Goal: Task Accomplishment & Management: Manage account settings

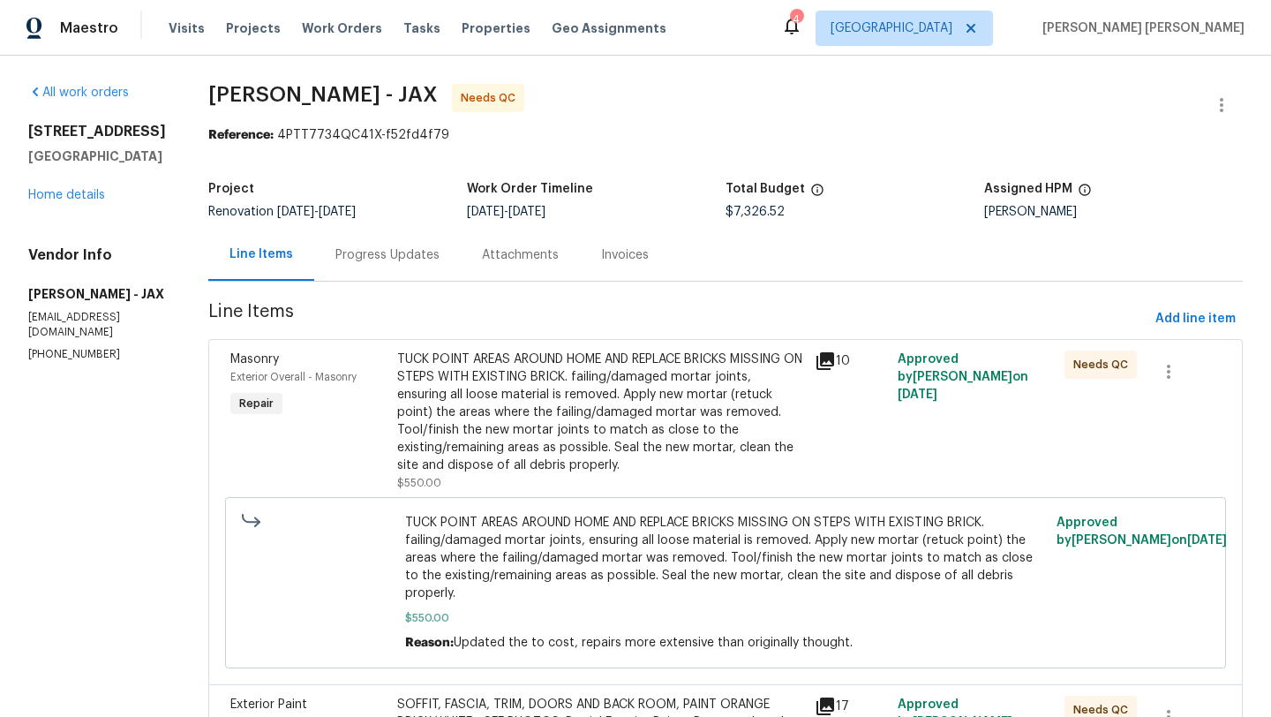
scroll to position [2148, 0]
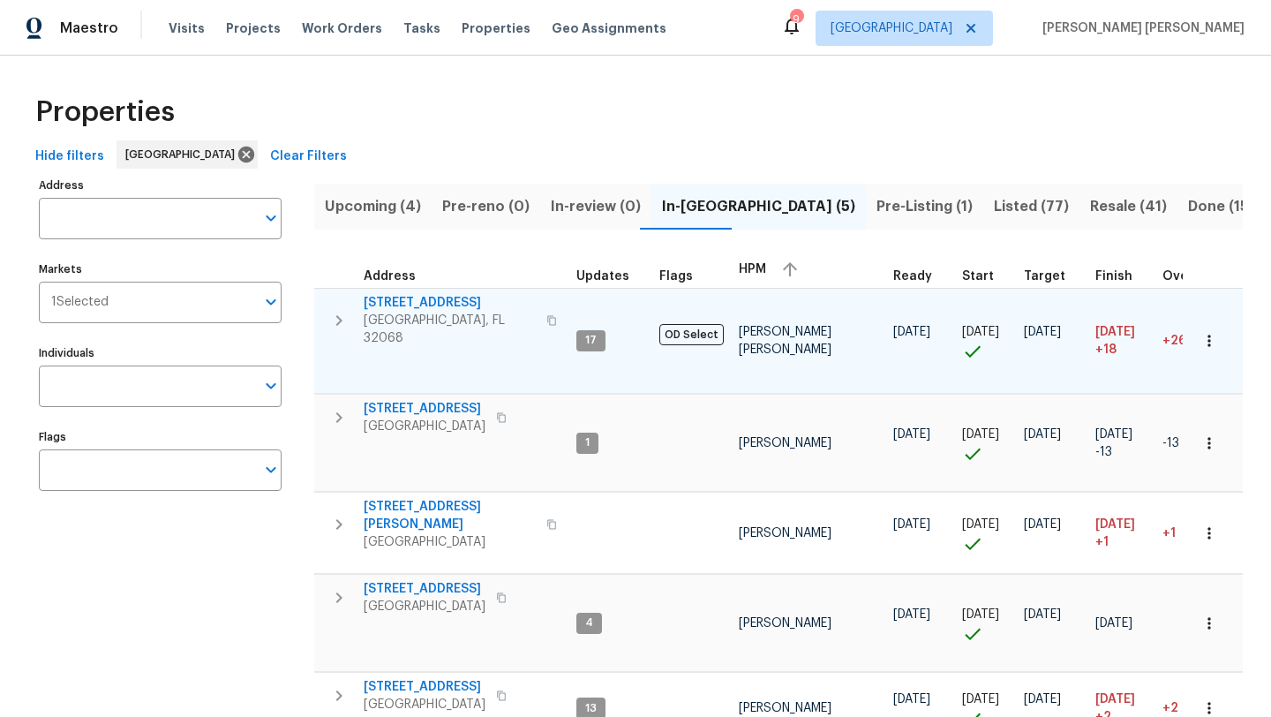
click at [419, 312] on span "Middleburg, FL 32068" at bounding box center [450, 329] width 172 height 35
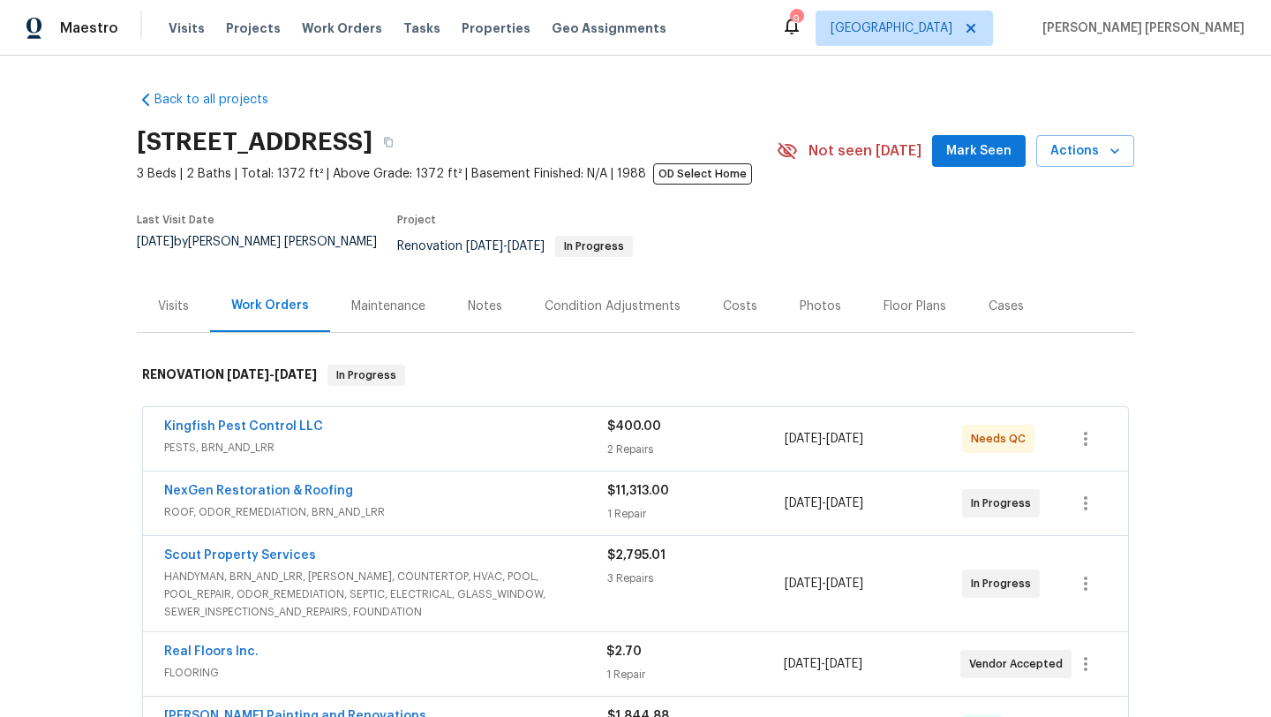
click at [577, 297] on div "Condition Adjustments" at bounding box center [613, 306] width 136 height 18
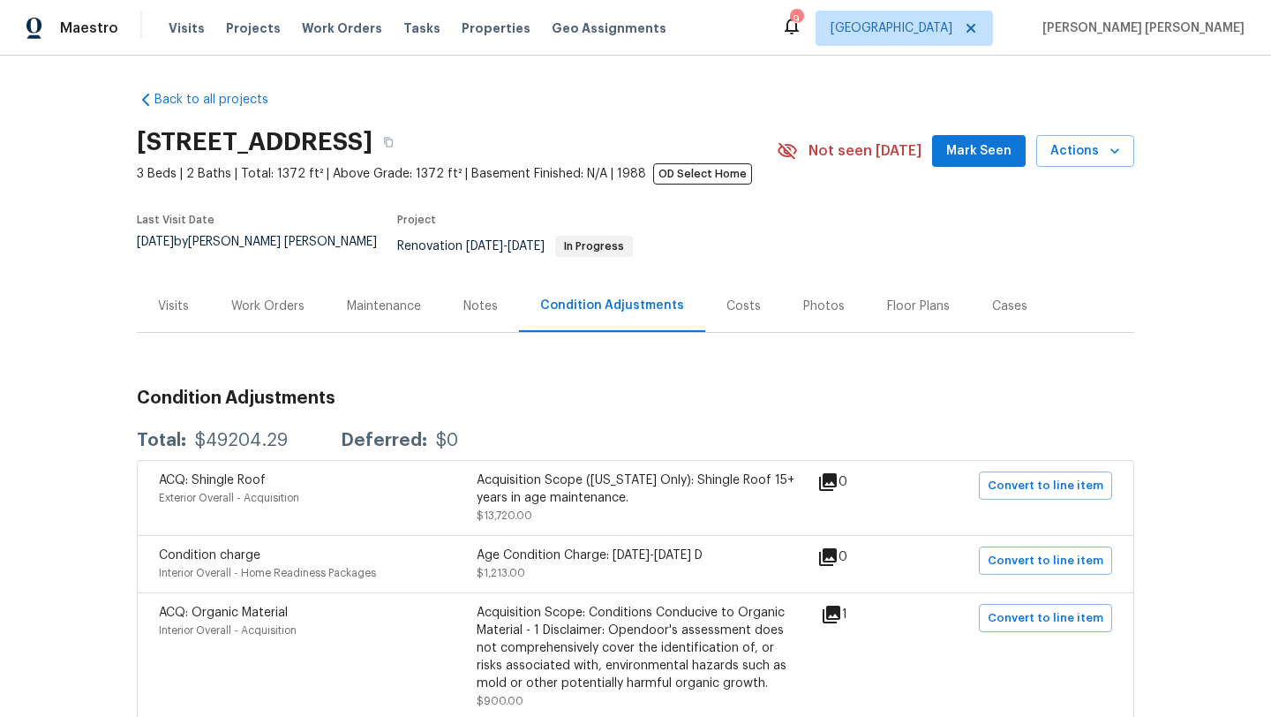
click at [267, 280] on div "Work Orders" at bounding box center [268, 306] width 116 height 52
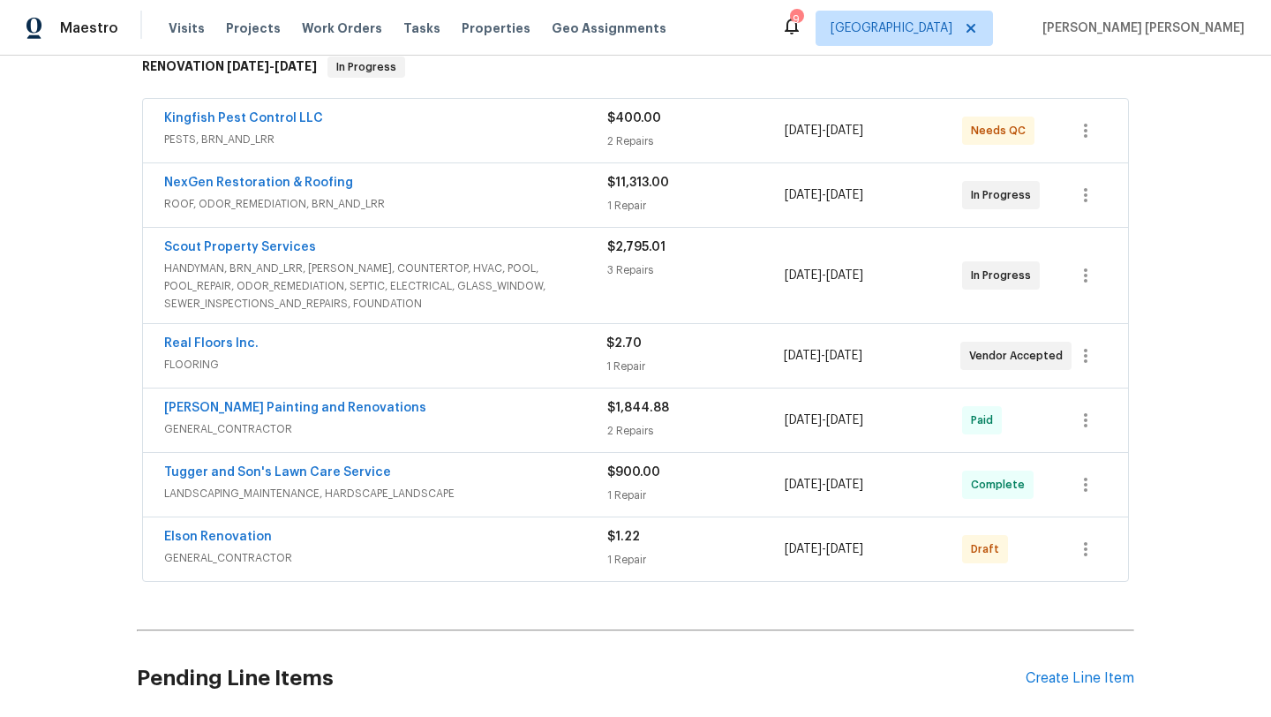
scroll to position [338, 0]
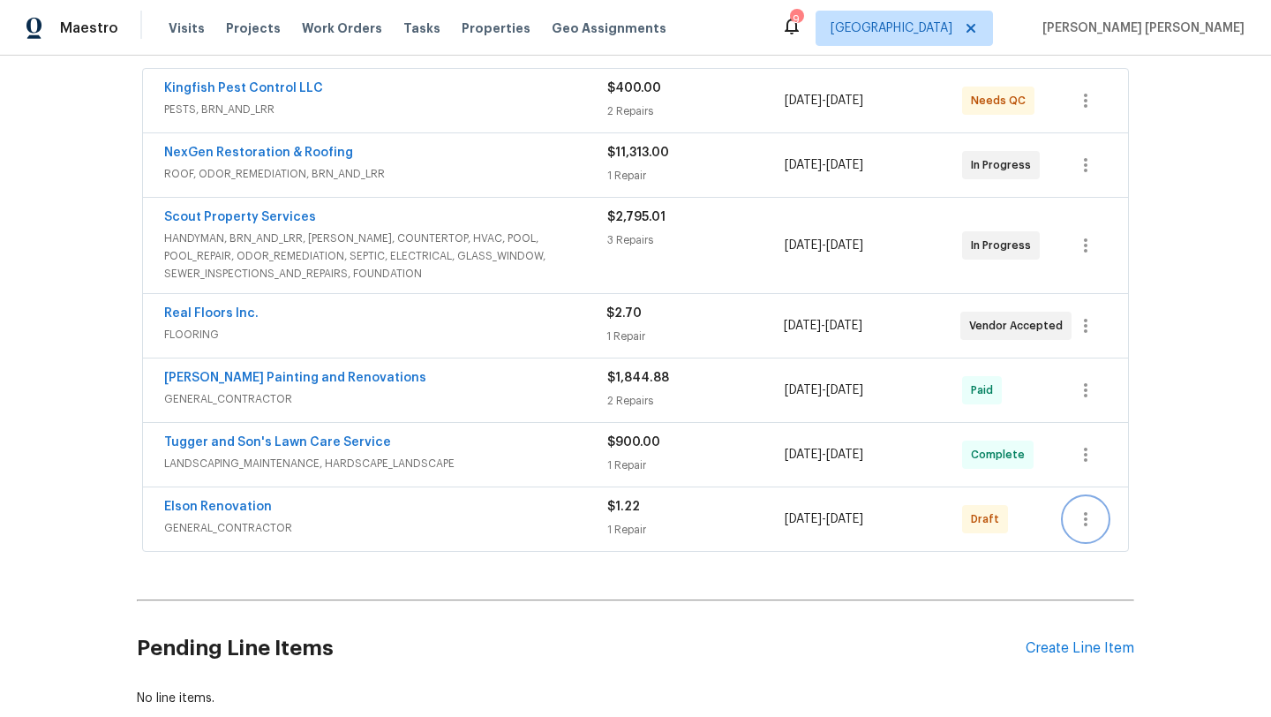
click at [1102, 511] on button "button" at bounding box center [1085, 519] width 42 height 42
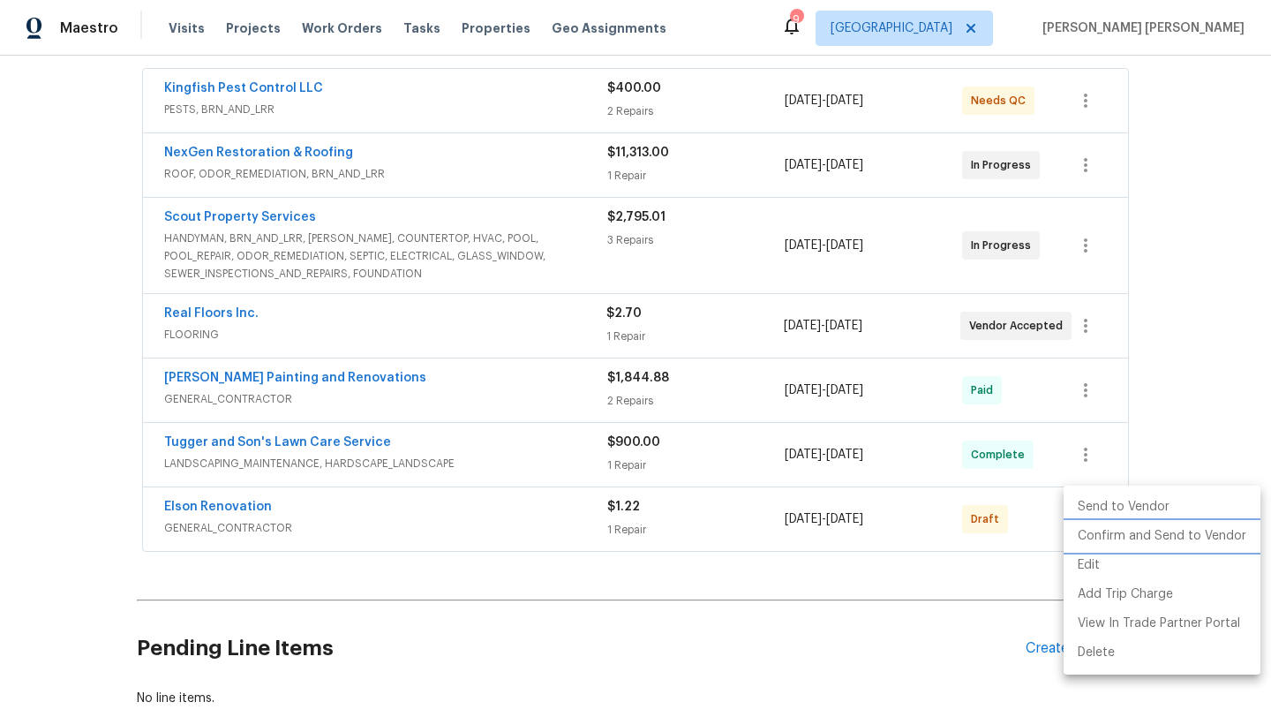
click at [1122, 536] on li "Confirm and Send to Vendor" at bounding box center [1162, 536] width 197 height 29
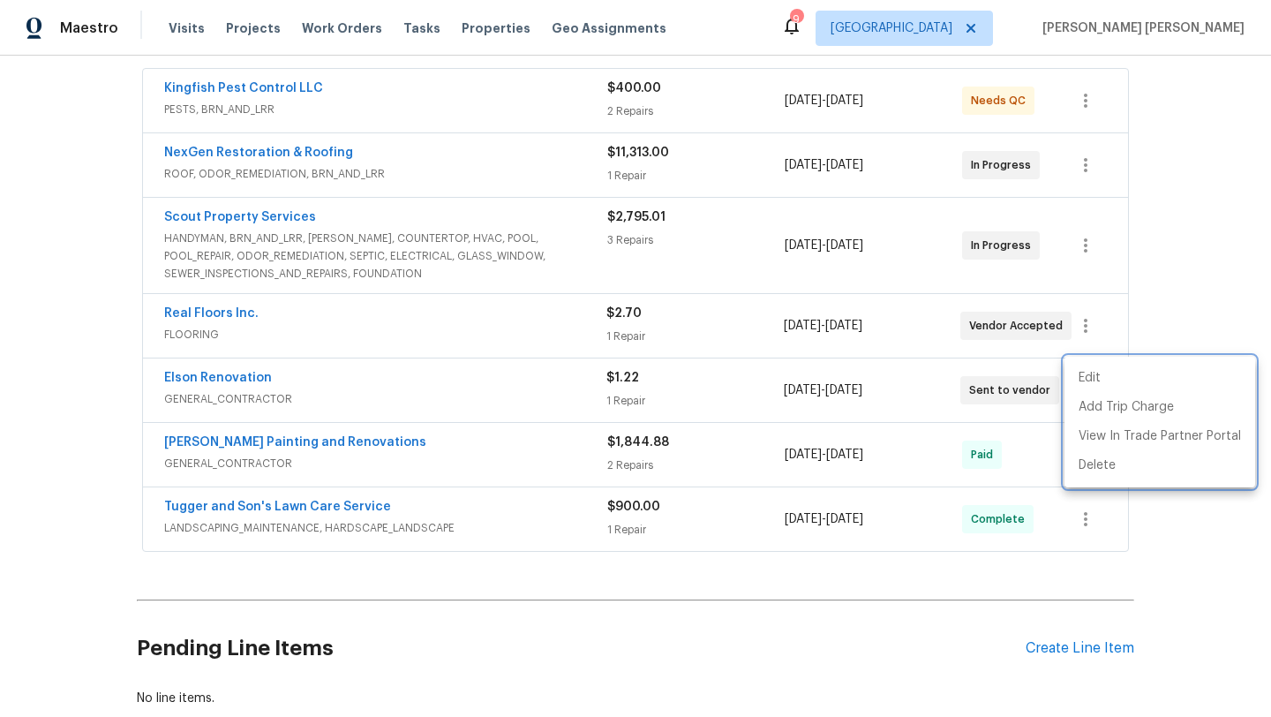
click at [111, 411] on div at bounding box center [635, 358] width 1271 height 717
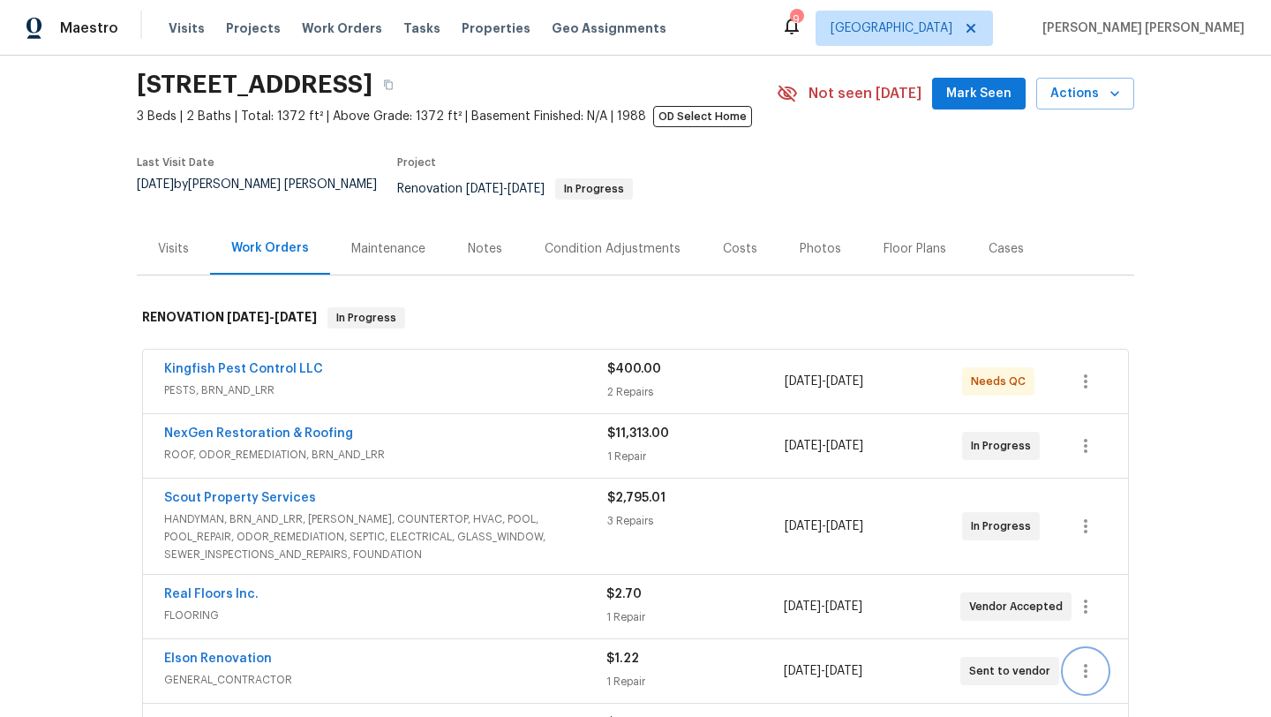
scroll to position [48, 0]
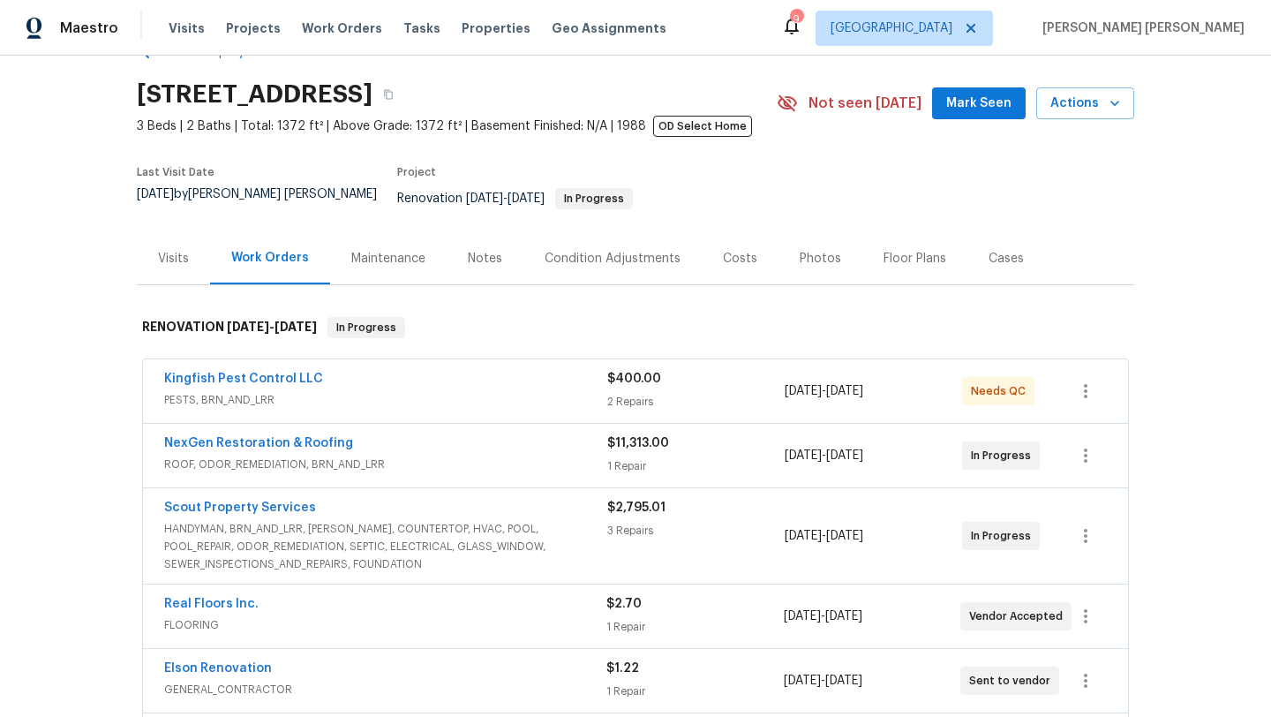
click at [564, 250] on div "Condition Adjustments" at bounding box center [613, 259] width 136 height 18
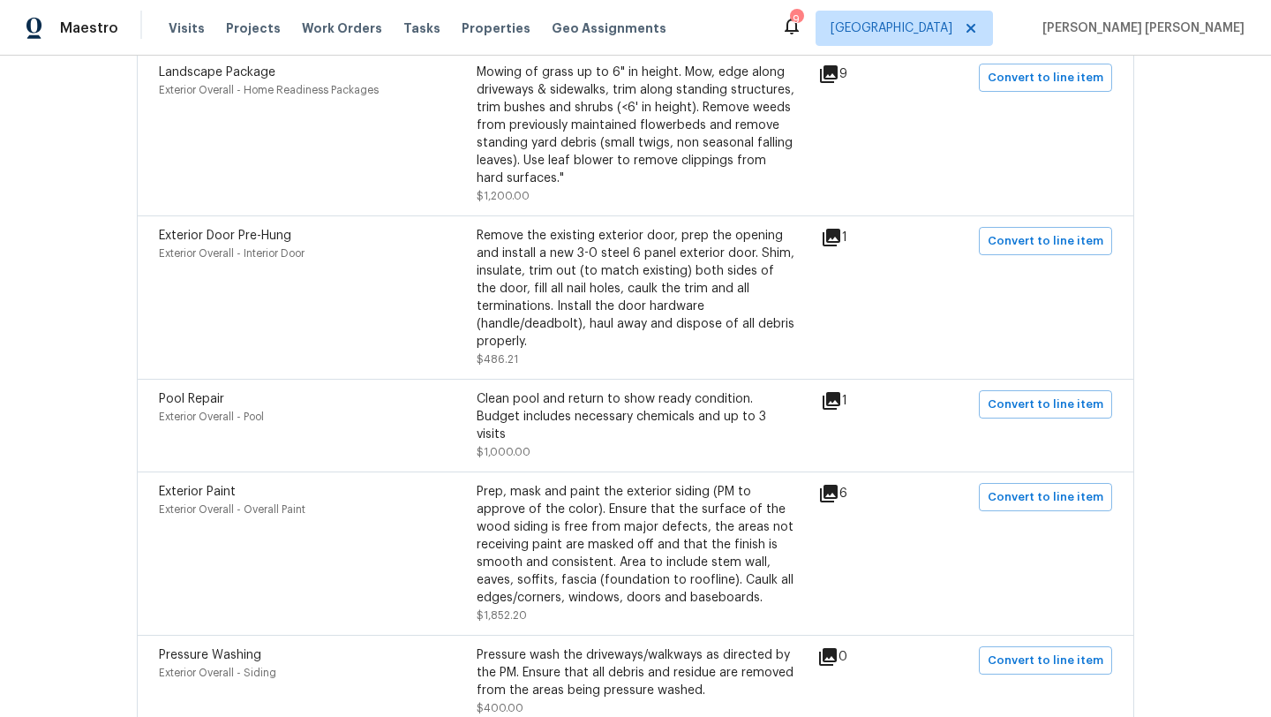
scroll to position [2464, 0]
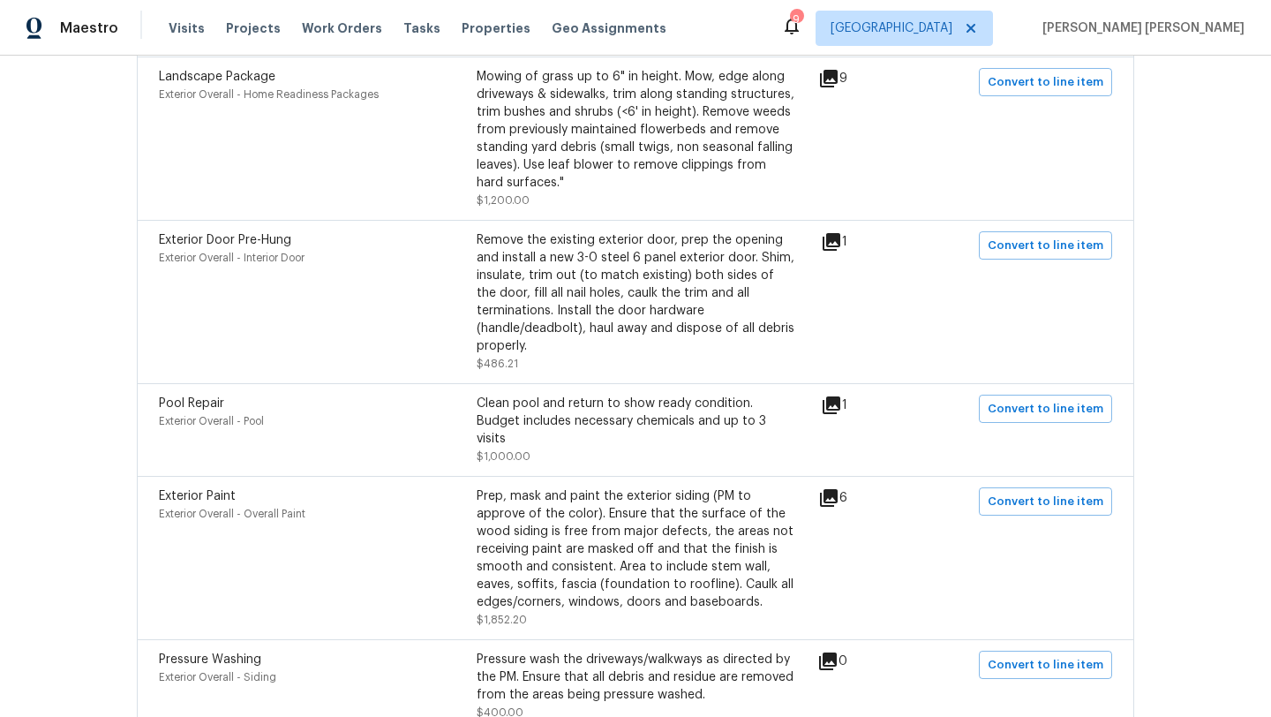
click at [840, 244] on icon at bounding box center [832, 242] width 18 height 18
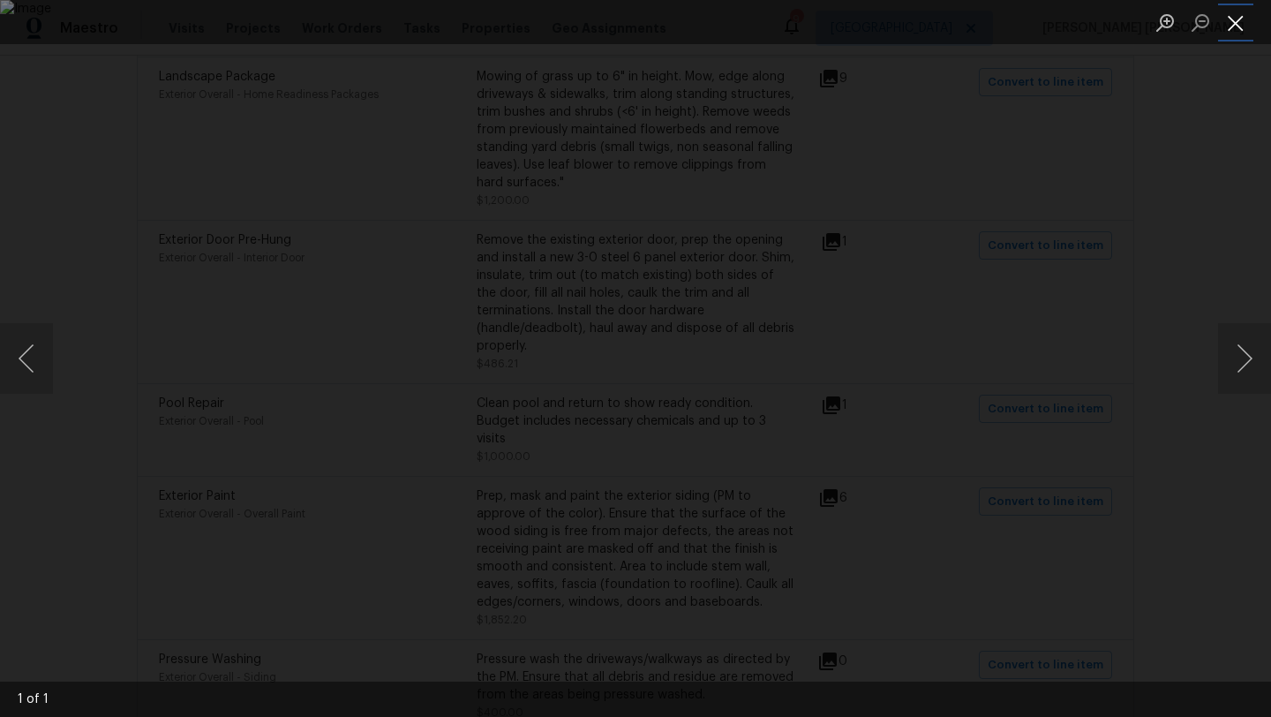
click at [1238, 19] on button "Close lightbox" at bounding box center [1235, 22] width 35 height 31
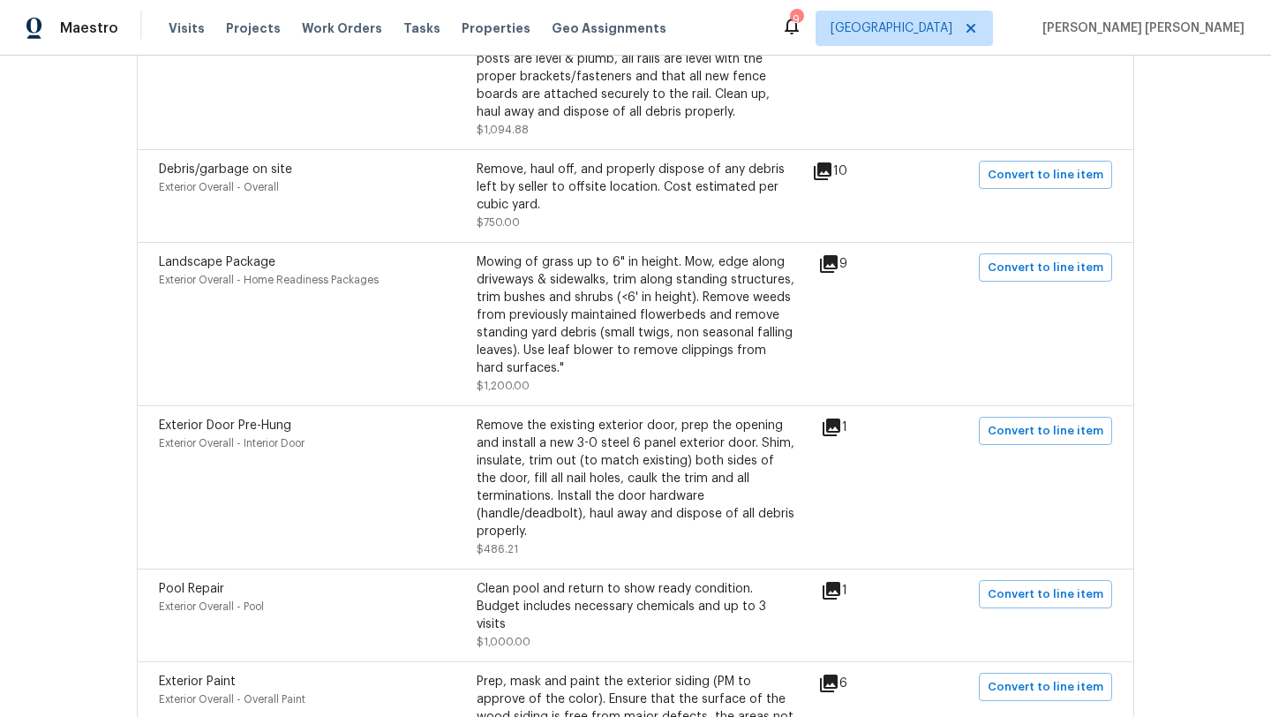
scroll to position [2274, 0]
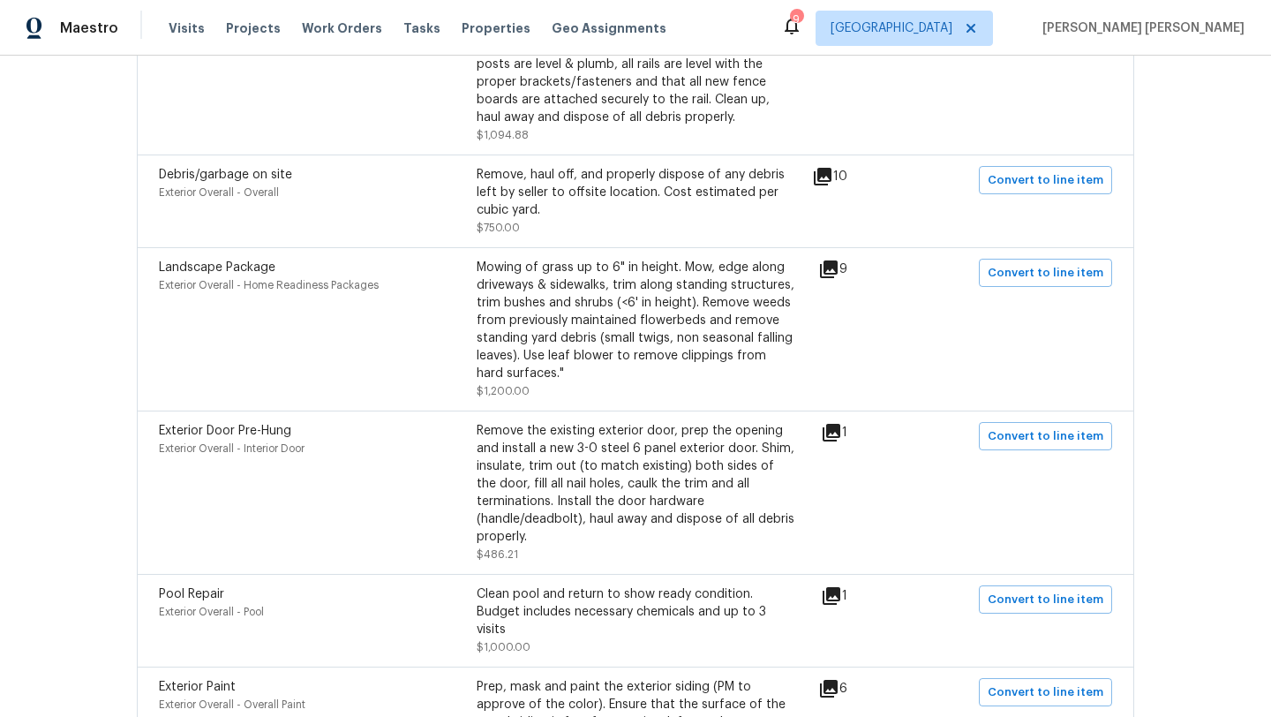
click at [833, 177] on icon at bounding box center [822, 176] width 21 height 21
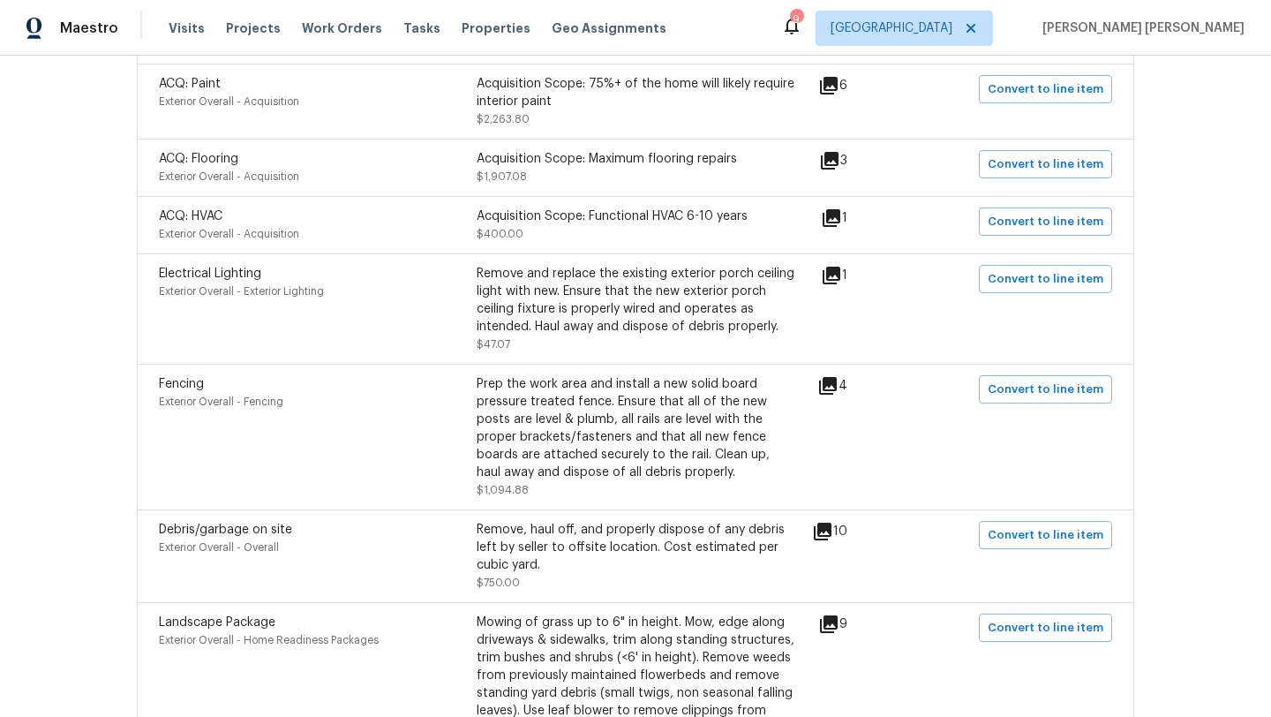
scroll to position [1915, 0]
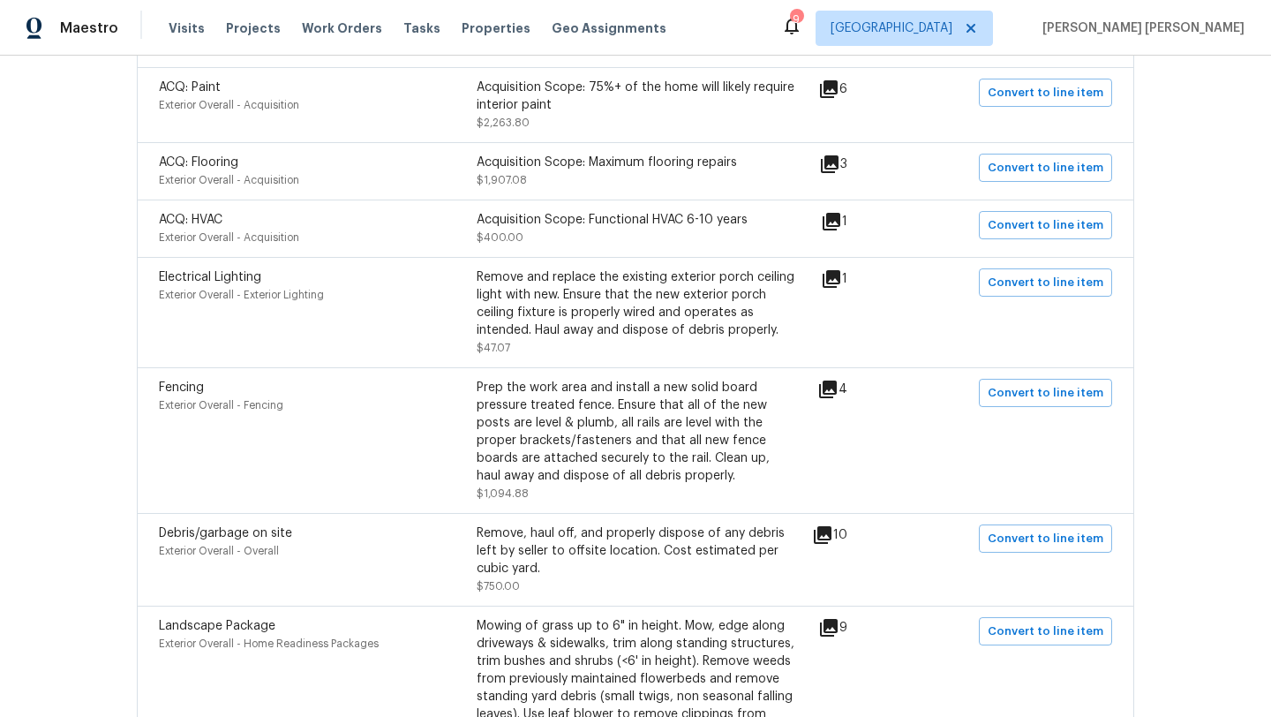
click at [842, 278] on icon at bounding box center [831, 278] width 21 height 21
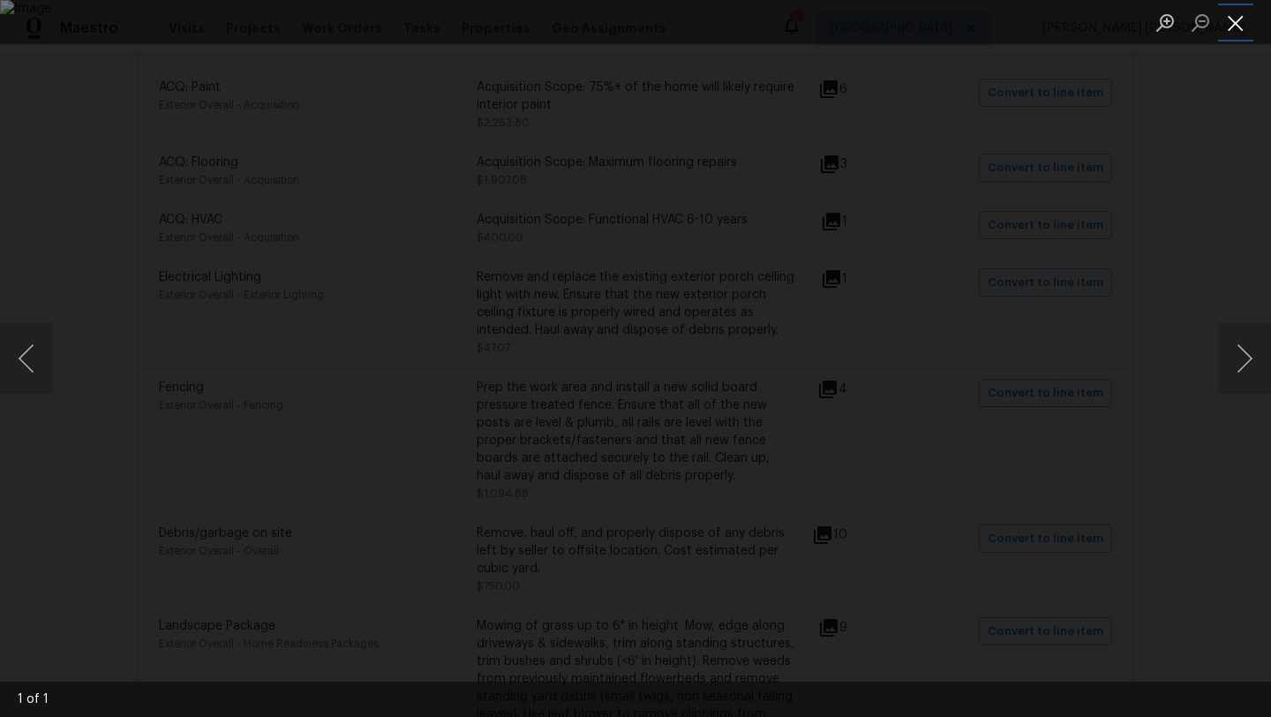
click at [1238, 23] on button "Close lightbox" at bounding box center [1235, 22] width 35 height 31
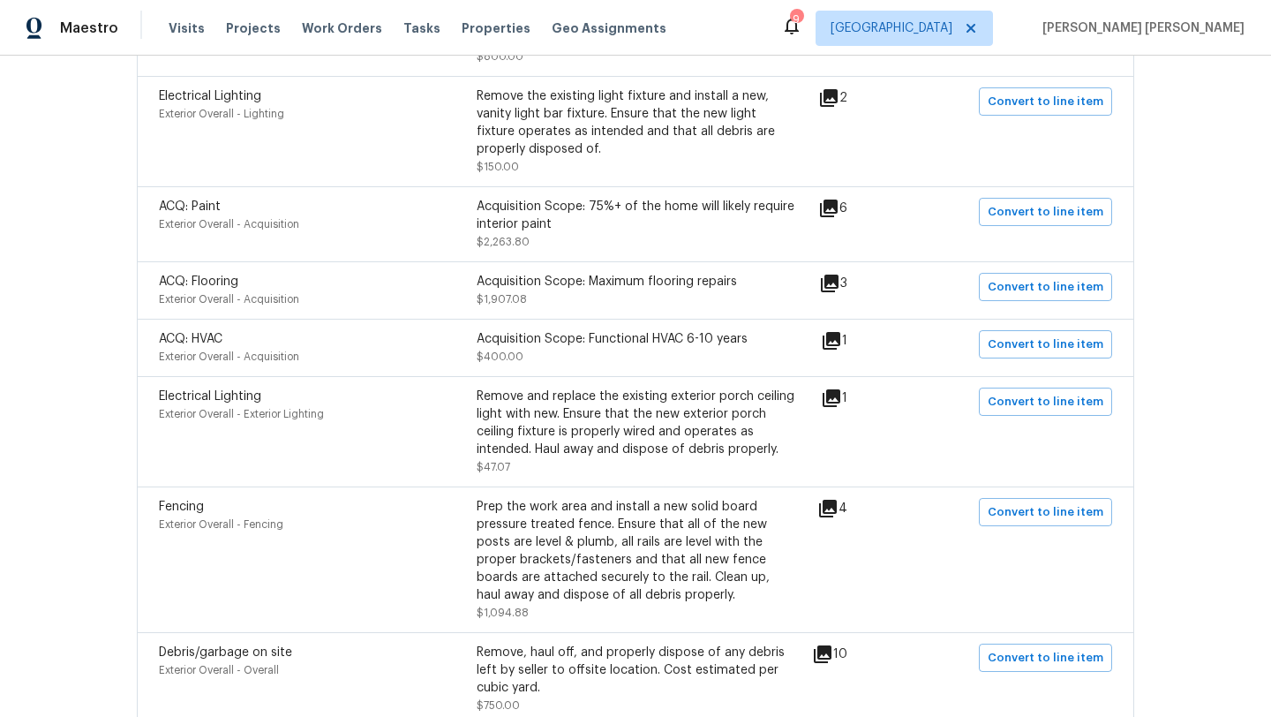
scroll to position [1743, 0]
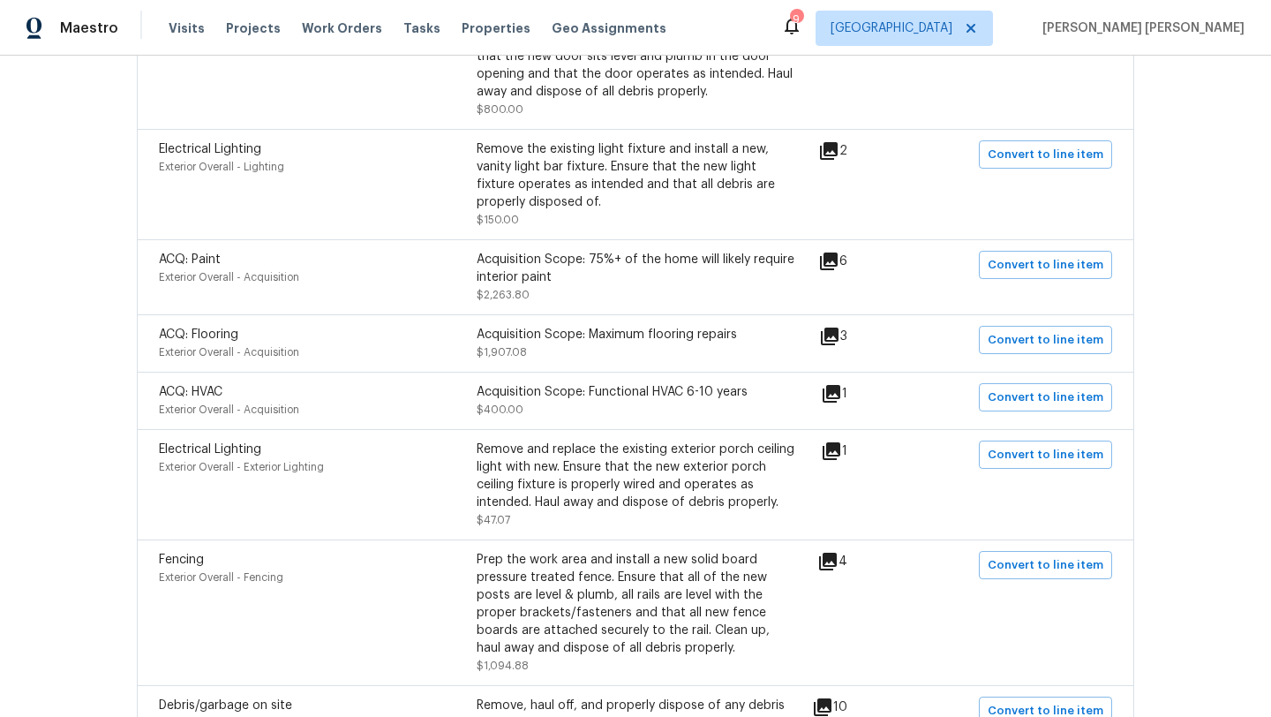
click at [838, 145] on icon at bounding box center [829, 151] width 18 height 18
